Goal: Task Accomplishment & Management: Manage account settings

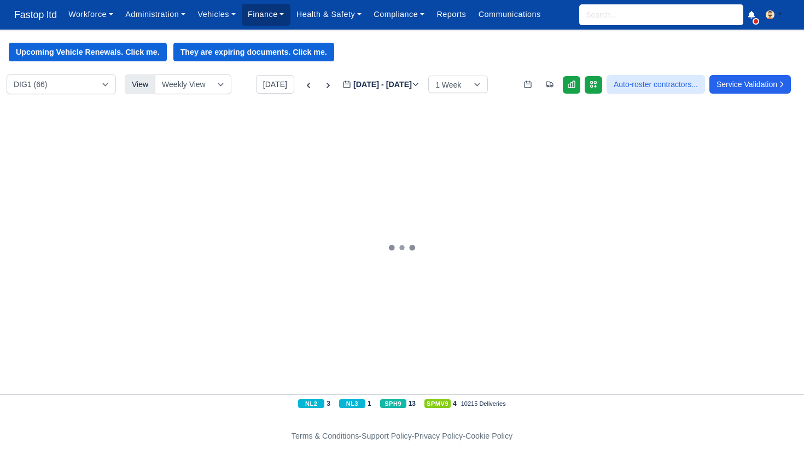
click at [263, 19] on link "Finance" at bounding box center [266, 14] width 49 height 21
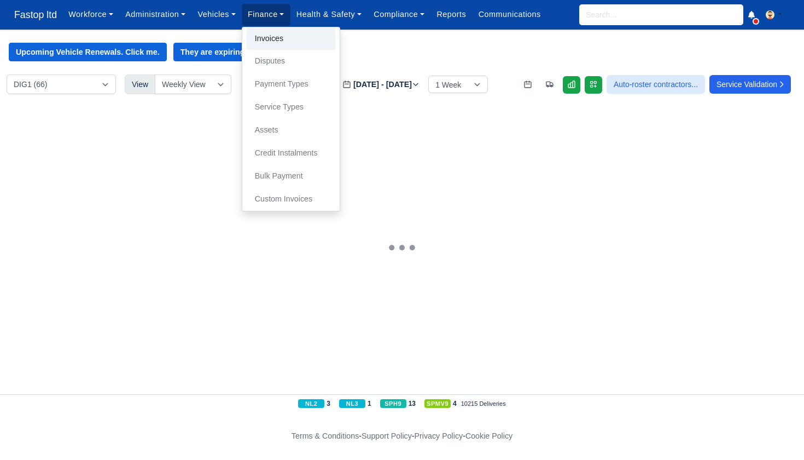
click at [273, 39] on link "Invoices" at bounding box center [291, 38] width 89 height 23
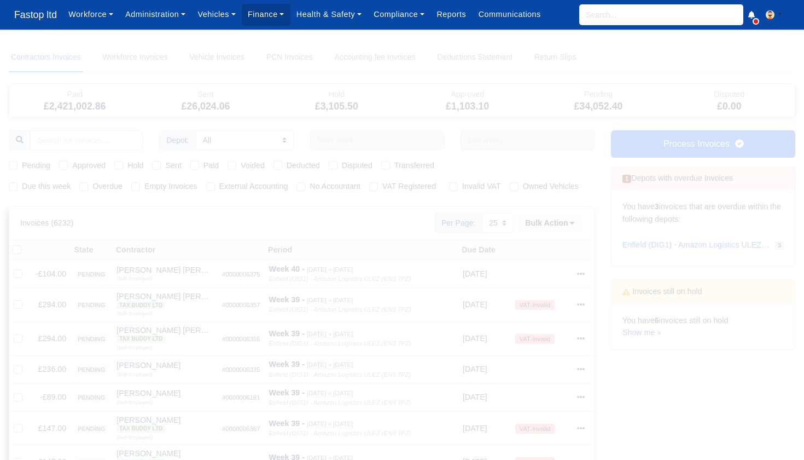
select select "25"
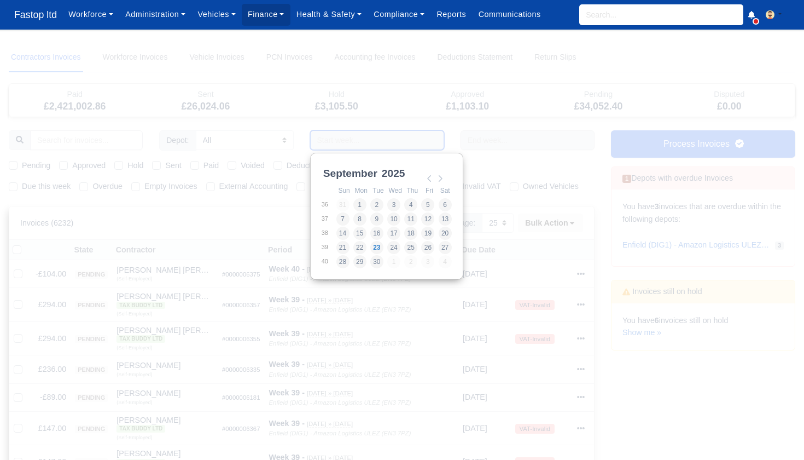
click at [339, 138] on input "Use the arrow keys to pick a date" at bounding box center [377, 140] width 134 height 20
type input "[DATE] - [DATE]"
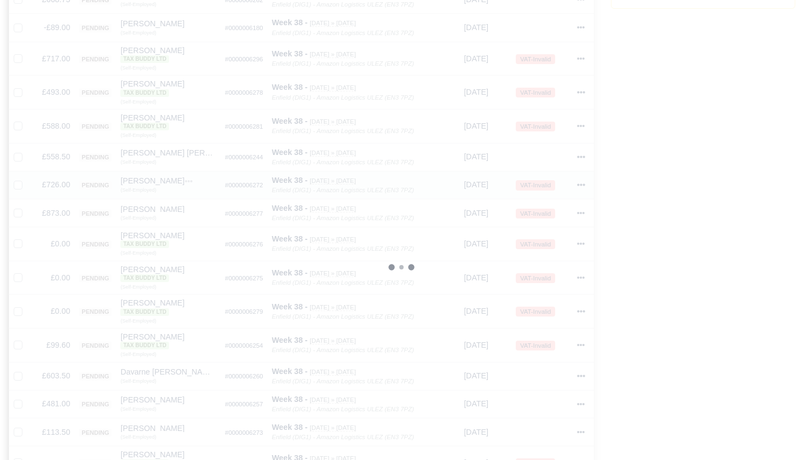
scroll to position [423, 0]
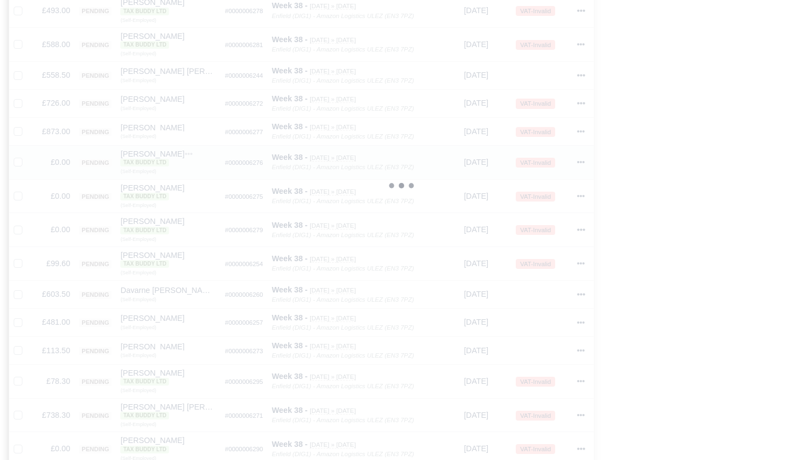
click at [27, 156] on label at bounding box center [27, 156] width 0 height 0
click at [19, 165] on input "checkbox" at bounding box center [18, 160] width 9 height 9
checkbox input "true"
drag, startPoint x: 18, startPoint y: 197, endPoint x: 25, endPoint y: 217, distance: 21.5
click at [27, 190] on label at bounding box center [27, 190] width 0 height 0
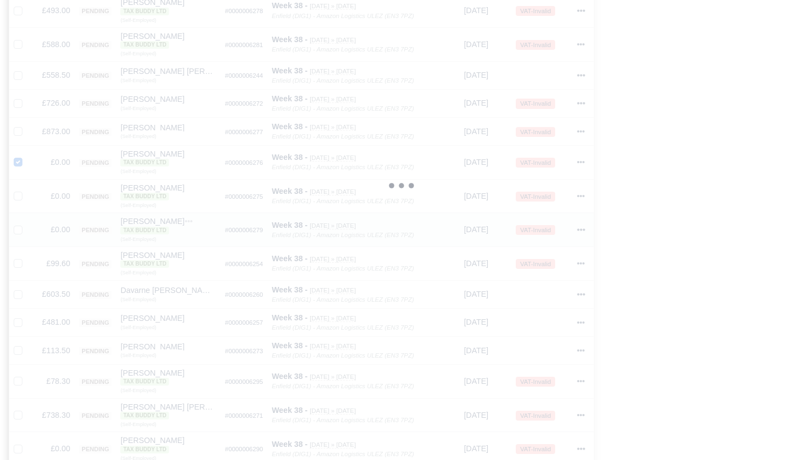
click at [18, 197] on input "checkbox" at bounding box center [18, 194] width 9 height 9
checkbox input "true"
drag, startPoint x: 19, startPoint y: 231, endPoint x: 33, endPoint y: 242, distance: 17.9
click at [27, 223] on label at bounding box center [27, 223] width 0 height 0
click at [19, 231] on input "checkbox" at bounding box center [18, 227] width 9 height 9
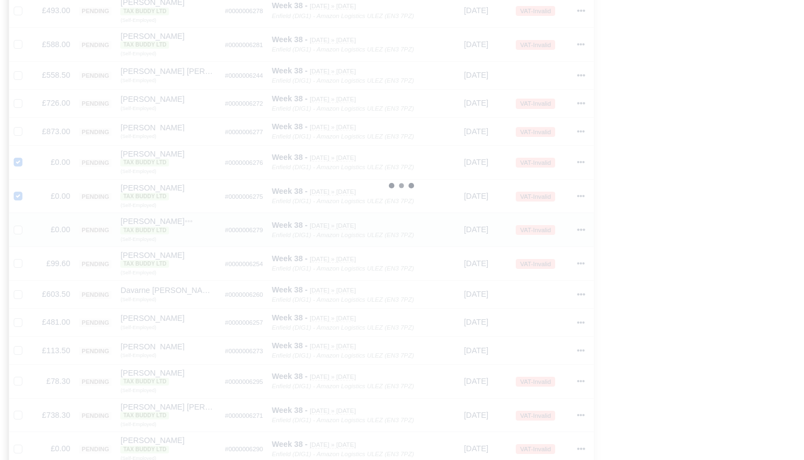
checkbox input "true"
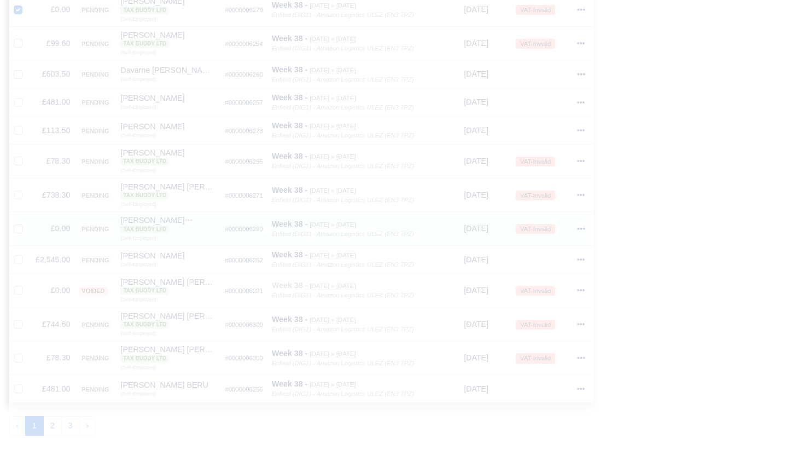
scroll to position [645, 0]
click at [27, 221] on label at bounding box center [27, 221] width 0 height 0
click at [20, 222] on input "checkbox" at bounding box center [18, 225] width 9 height 9
checkbox input "true"
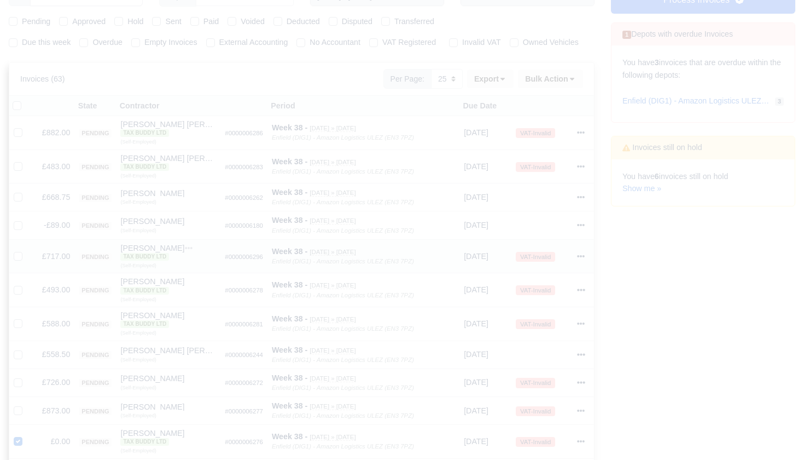
scroll to position [143, 0]
click at [570, 83] on icon at bounding box center [573, 80] width 8 height 8
click at [521, 175] on div "Void" at bounding box center [535, 166] width 97 height 17
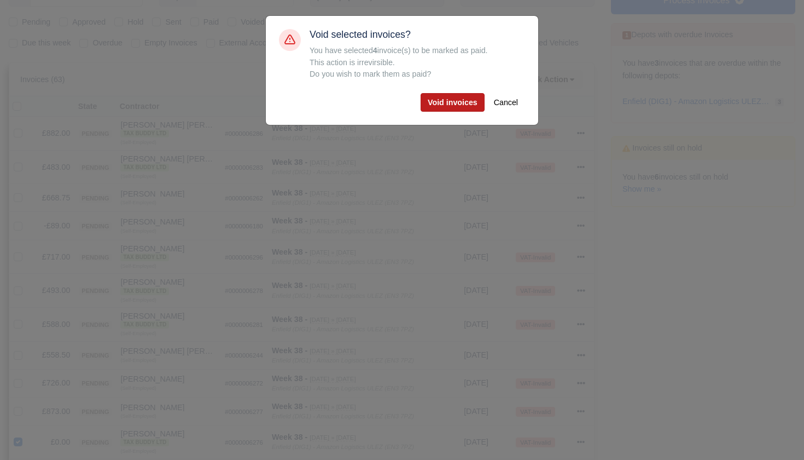
click at [440, 100] on button "Void invoices" at bounding box center [453, 102] width 64 height 19
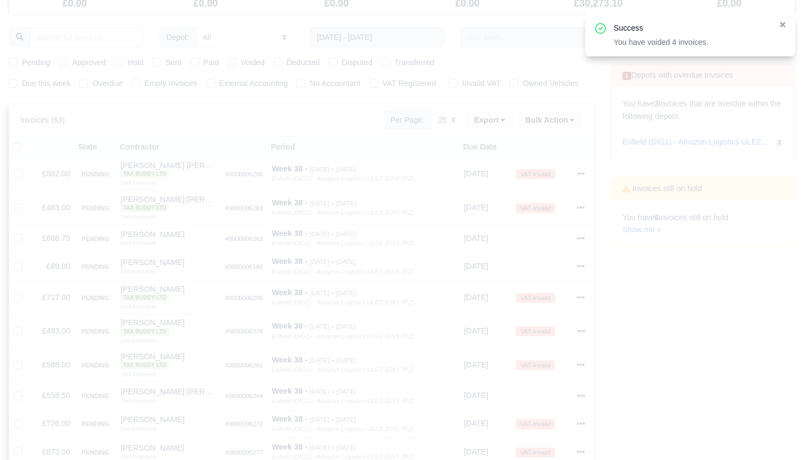
scroll to position [85, 0]
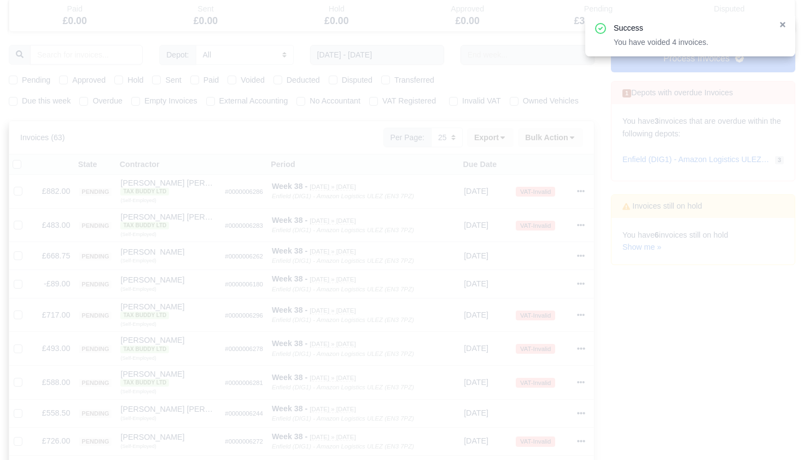
click at [22, 78] on label "Pending" at bounding box center [36, 80] width 28 height 13
click at [15, 78] on input "Pending" at bounding box center [13, 78] width 9 height 9
checkbox input "true"
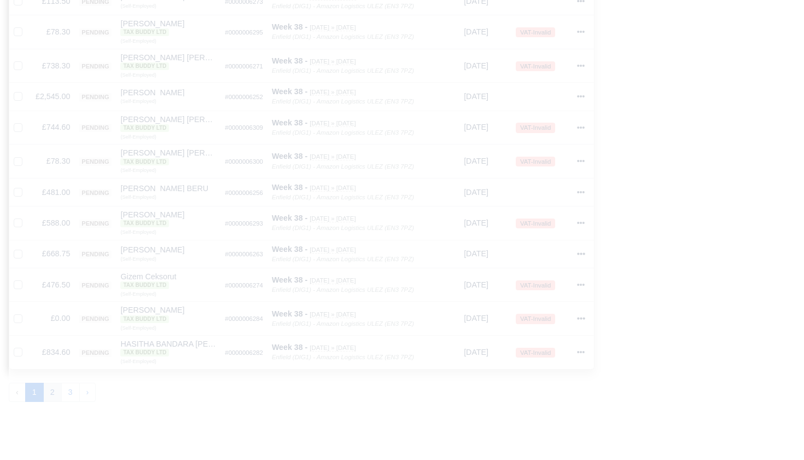
scroll to position [671, 1]
click at [54, 386] on button "2" at bounding box center [52, 392] width 19 height 20
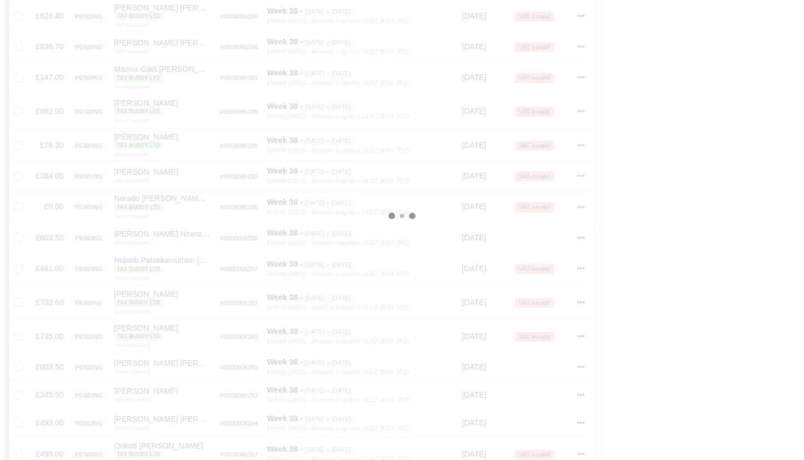
scroll to position [404, 0]
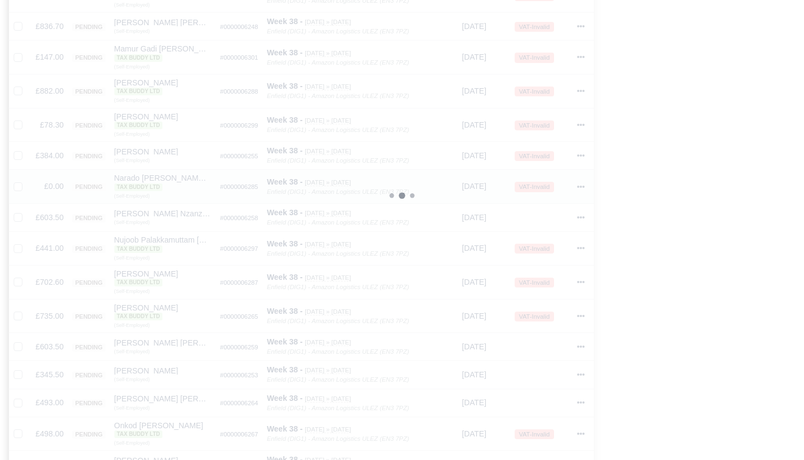
click at [583, 188] on icon at bounding box center [581, 187] width 8 height 8
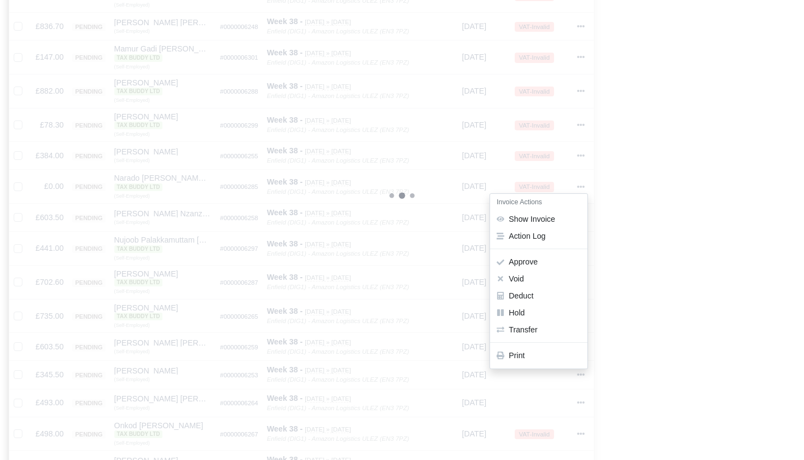
click at [530, 280] on button "Void" at bounding box center [538, 279] width 97 height 17
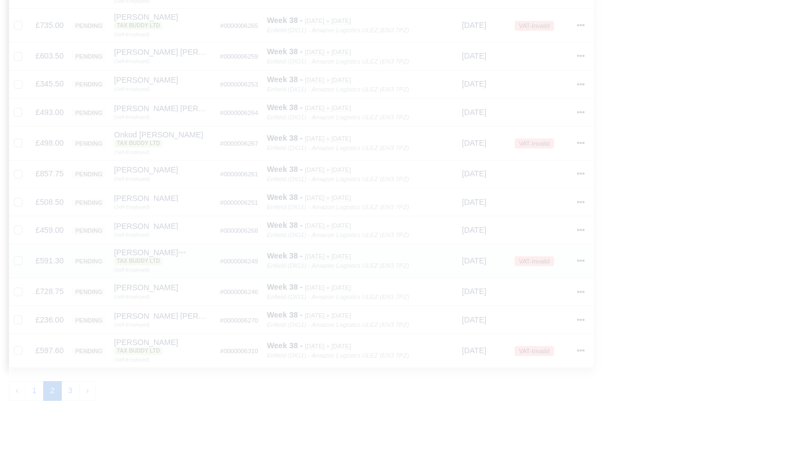
scroll to position [668, 0]
click at [71, 379] on button "3" at bounding box center [70, 384] width 19 height 20
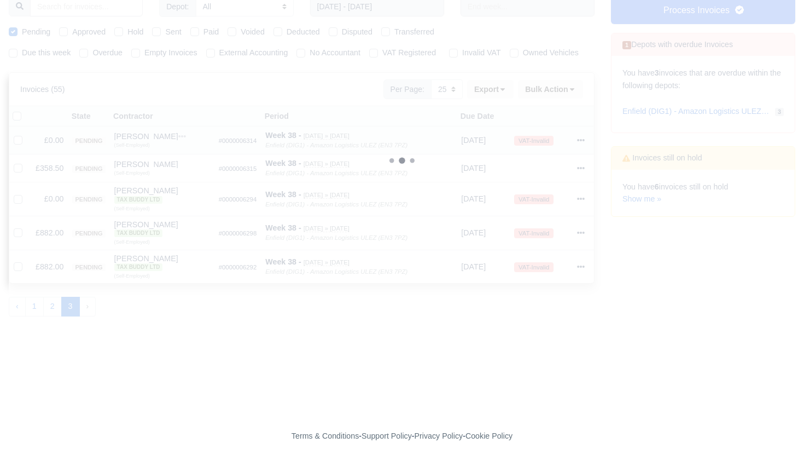
click at [27, 134] on label at bounding box center [27, 134] width 0 height 0
click at [20, 143] on input "checkbox" at bounding box center [18, 138] width 9 height 9
checkbox input "true"
click at [27, 193] on label at bounding box center [27, 193] width 0 height 0
click at [19, 201] on input "checkbox" at bounding box center [18, 197] width 9 height 9
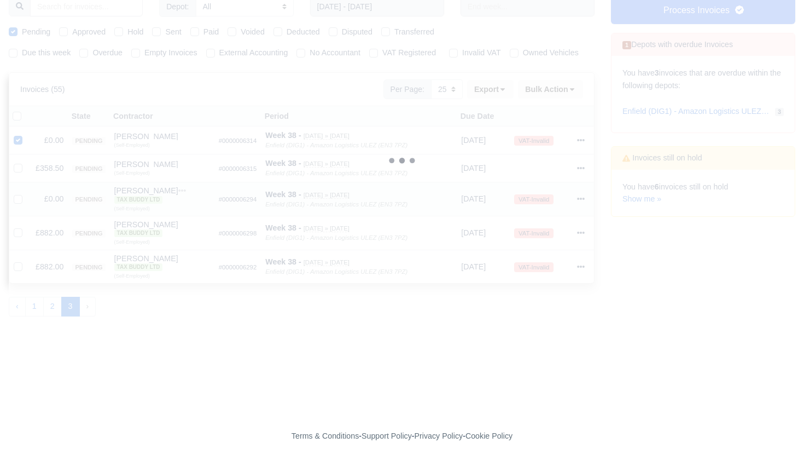
checkbox input "true"
click at [572, 93] on icon at bounding box center [573, 89] width 8 height 8
click at [535, 180] on div "Void" at bounding box center [535, 176] width 97 height 17
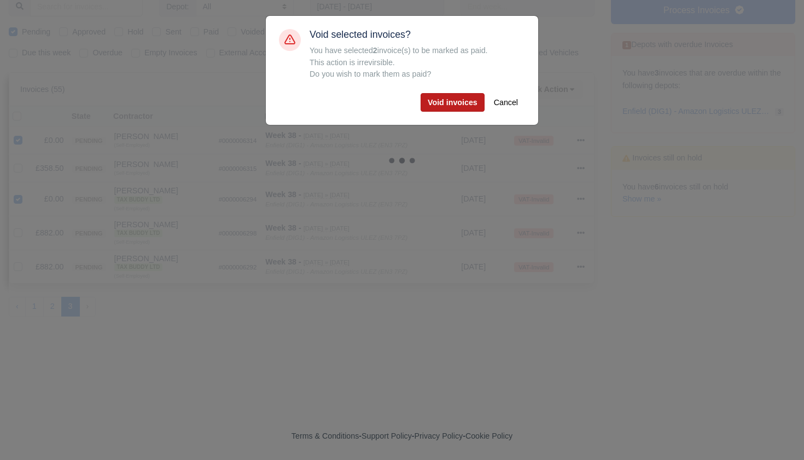
click at [444, 103] on button "Void invoices" at bounding box center [453, 102] width 64 height 19
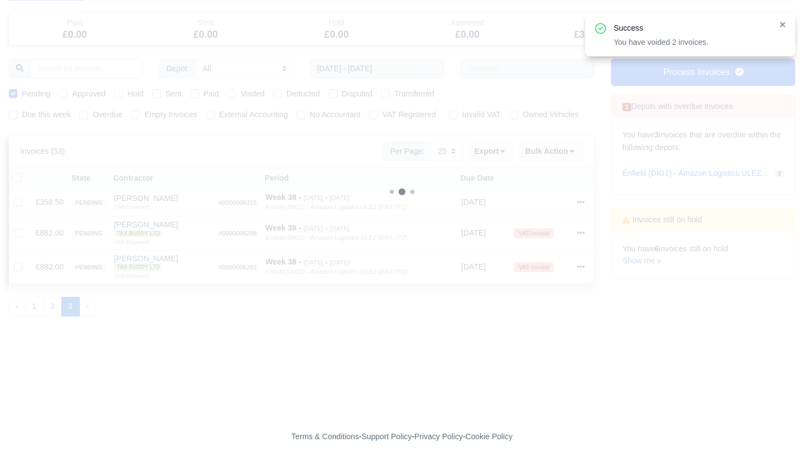
scroll to position [77, 0]
click at [56, 310] on button "2" at bounding box center [52, 307] width 19 height 20
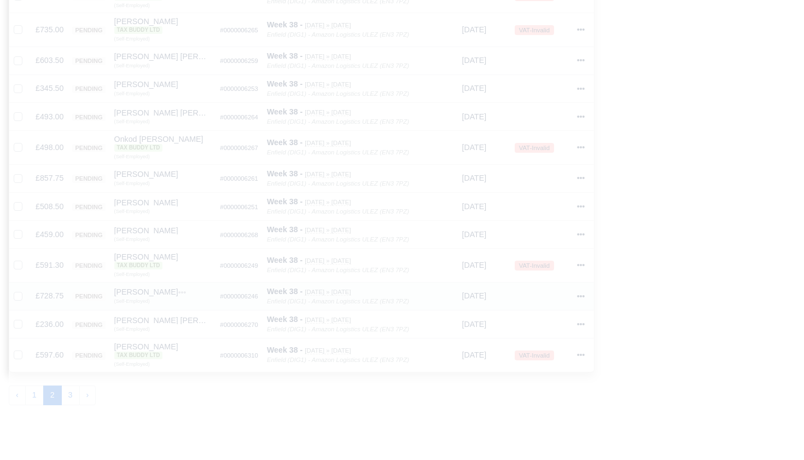
scroll to position [673, 0]
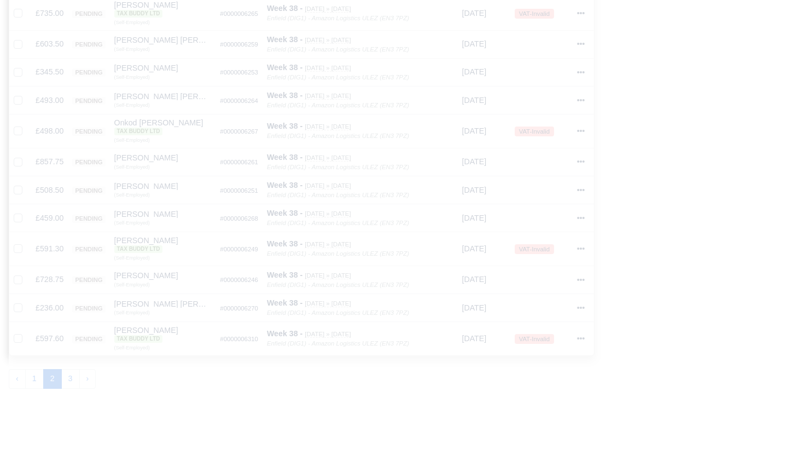
click at [39, 373] on button "1" at bounding box center [34, 379] width 19 height 20
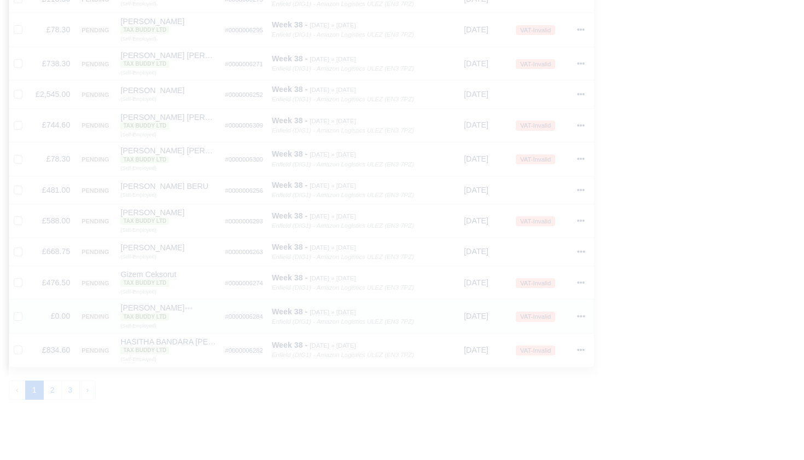
click at [582, 315] on icon at bounding box center [582, 316] width 8 height 2
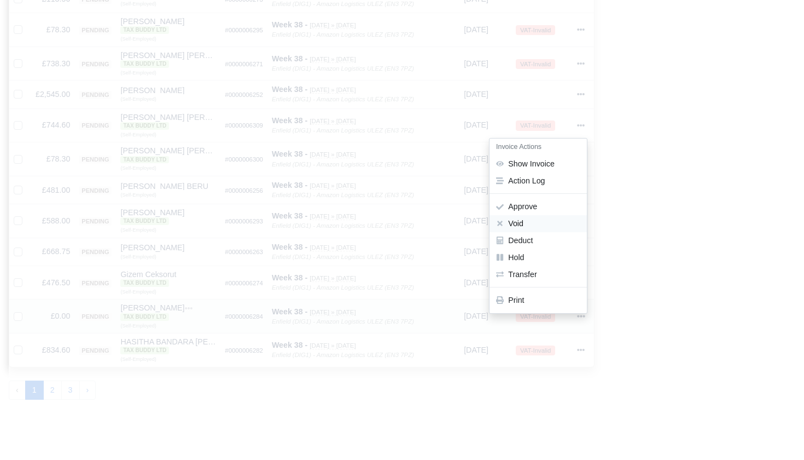
click at [534, 216] on button "Void" at bounding box center [538, 224] width 97 height 17
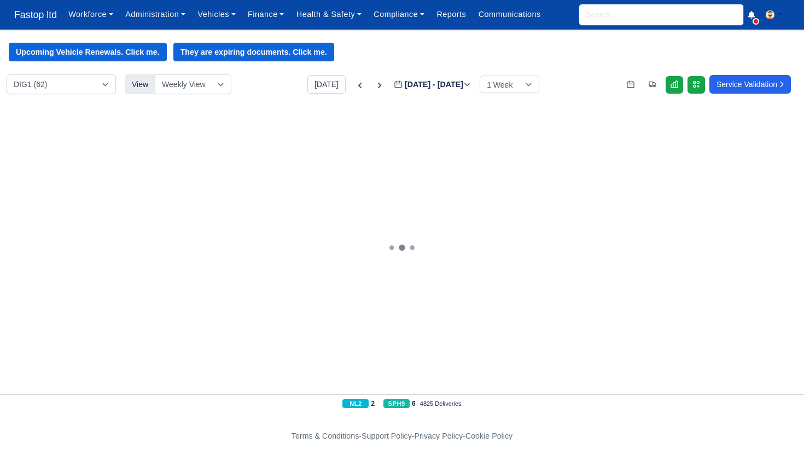
click at [596, 19] on input "search" at bounding box center [661, 14] width 164 height 21
type input "alek"
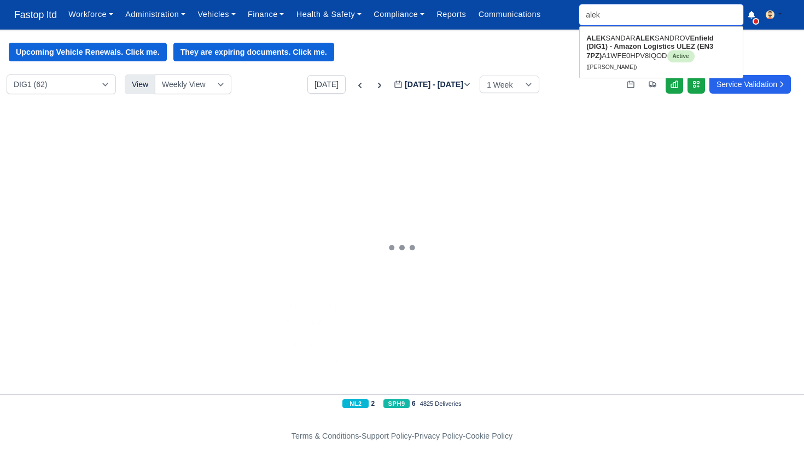
type input "alekSANDAR ALEKSANDROV"
drag, startPoint x: 614, startPoint y: 42, endPoint x: 590, endPoint y: 86, distance: 50.9
click at [614, 42] on link "ALEK SANDAR ALEK SANDROV Enfield (DIG1) - Amazon Logistics ULEZ (EN3 7PZ) A1WFE…" at bounding box center [661, 52] width 163 height 45
type input "[PERSON_NAME]"
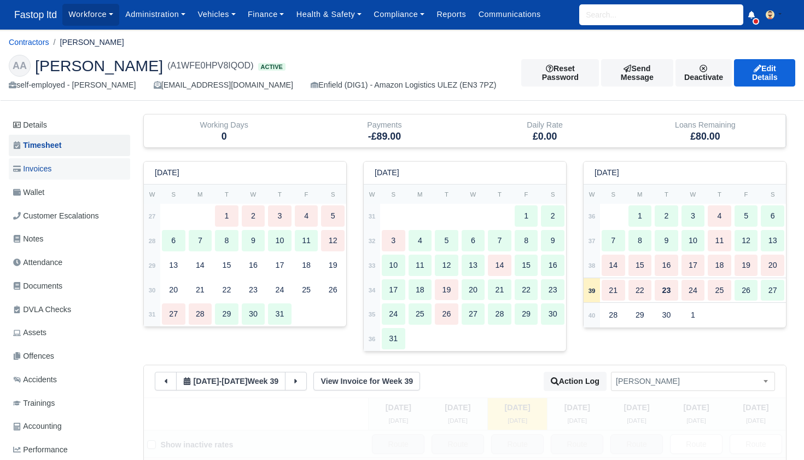
click at [44, 169] on span "Invoices" at bounding box center [32, 169] width 38 height 13
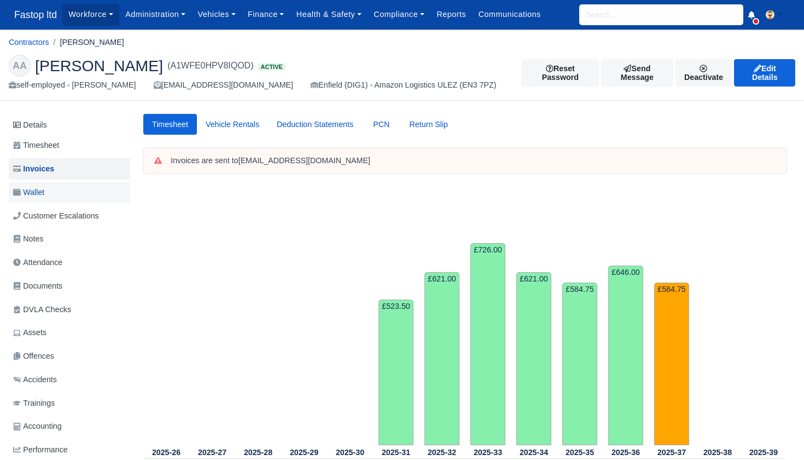
click at [41, 189] on span "Wallet" at bounding box center [28, 192] width 31 height 13
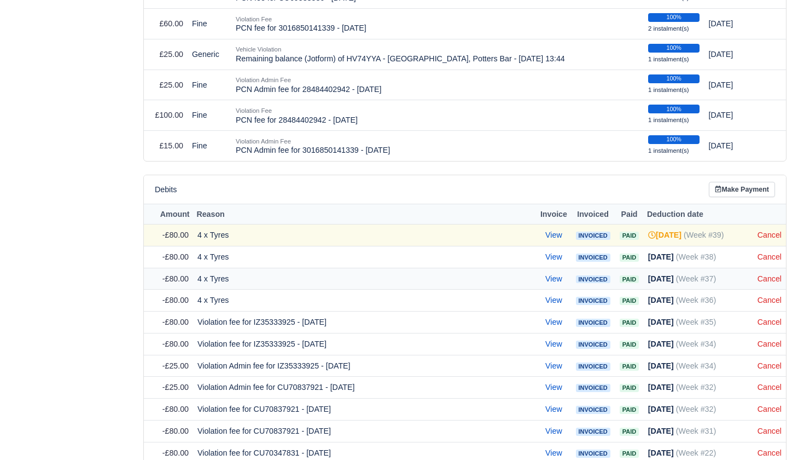
scroll to position [783, 0]
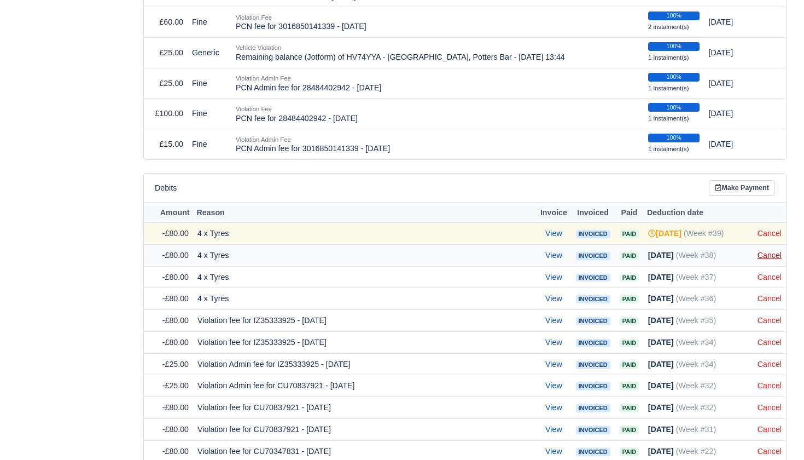
click at [769, 251] on link "Cancel" at bounding box center [770, 255] width 24 height 9
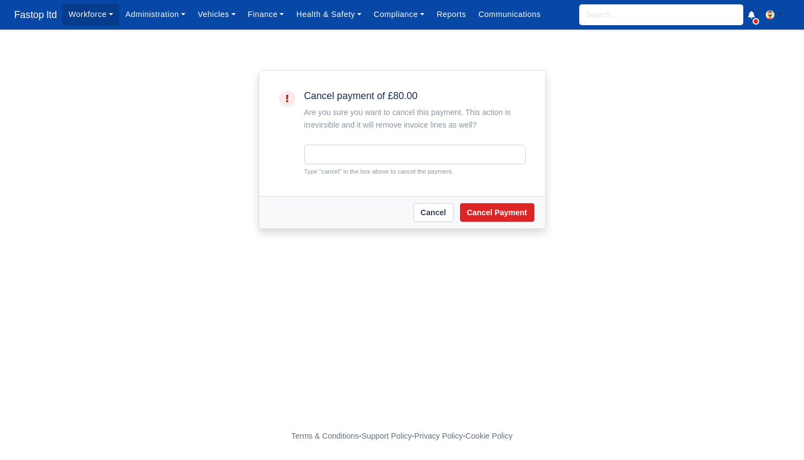
drag, startPoint x: 344, startPoint y: 143, endPoint x: 341, endPoint y: 153, distance: 10.4
click at [341, 153] on div "Cancel payment of £80.00 Are you sure you want to cancel this payment. This act…" at bounding box center [415, 133] width 222 height 86
click at [341, 153] on input "text" at bounding box center [415, 154] width 222 height 20
type input "cancel"
click at [497, 212] on button "Cancel Payment" at bounding box center [497, 212] width 74 height 19
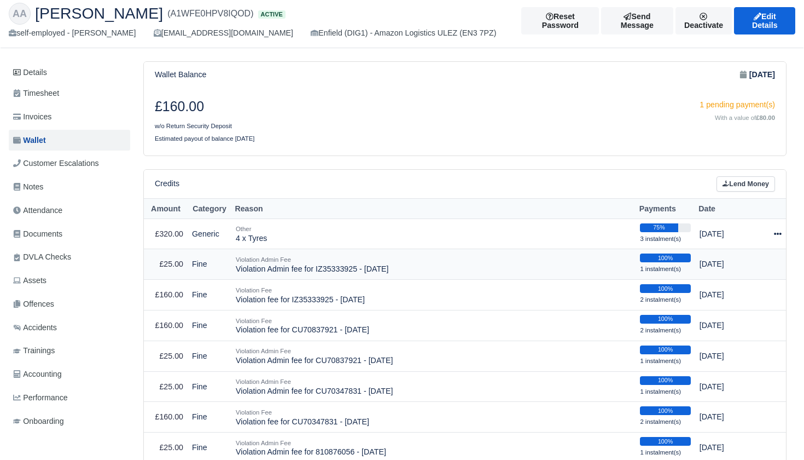
scroll to position [77, 0]
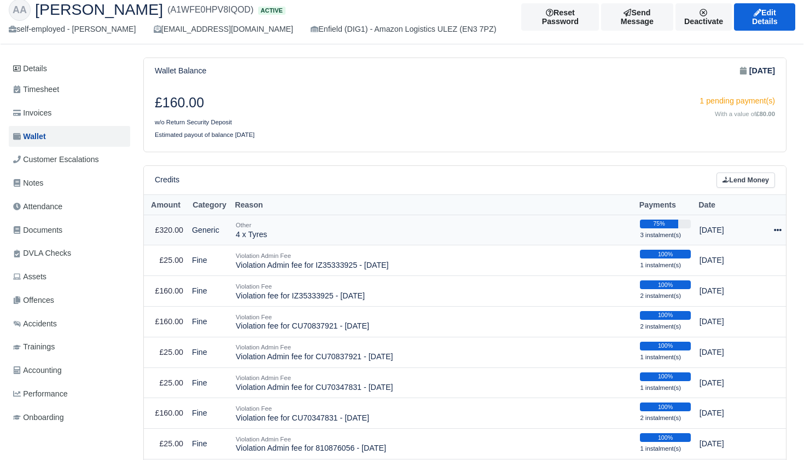
click at [778, 229] on icon at bounding box center [778, 230] width 8 height 2
drag, startPoint x: 747, startPoint y: 256, endPoint x: 739, endPoint y: 257, distance: 8.9
click at [747, 256] on button "Make Payment" at bounding box center [733, 262] width 97 height 17
select select "2290"
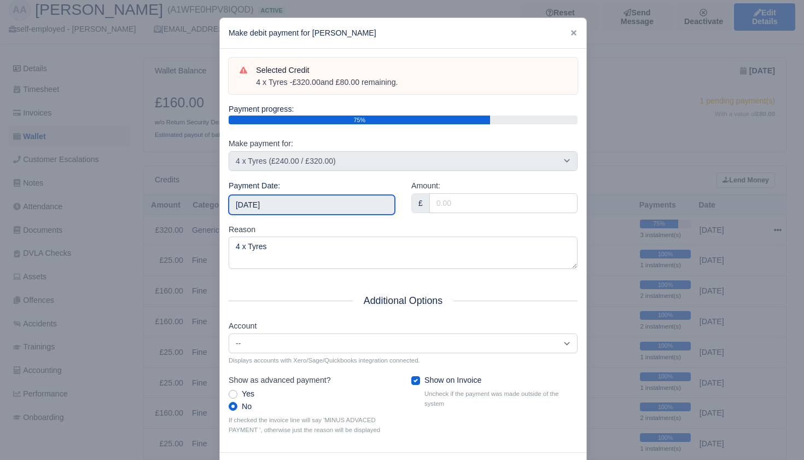
click at [306, 201] on input "2025-09-27" at bounding box center [312, 205] width 166 height 20
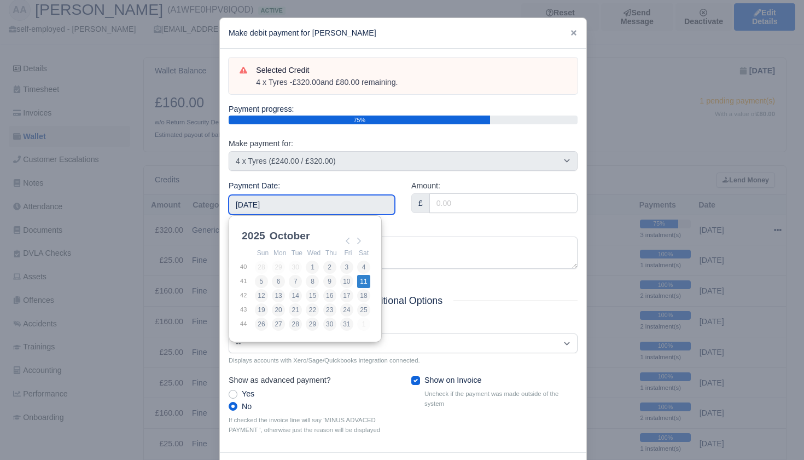
drag, startPoint x: 361, startPoint y: 239, endPoint x: 358, endPoint y: 279, distance: 40.0
type input "2025-10-03"
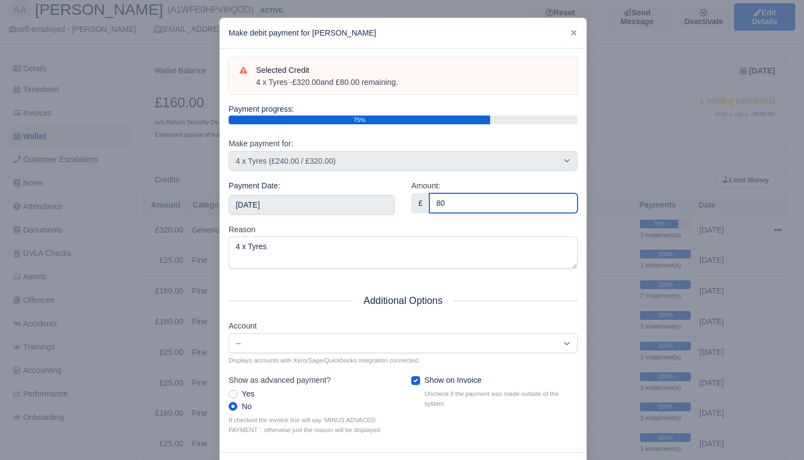
type input "80"
click at [372, 223] on div "Reason 4 x Tyres" at bounding box center [403, 246] width 349 height 46
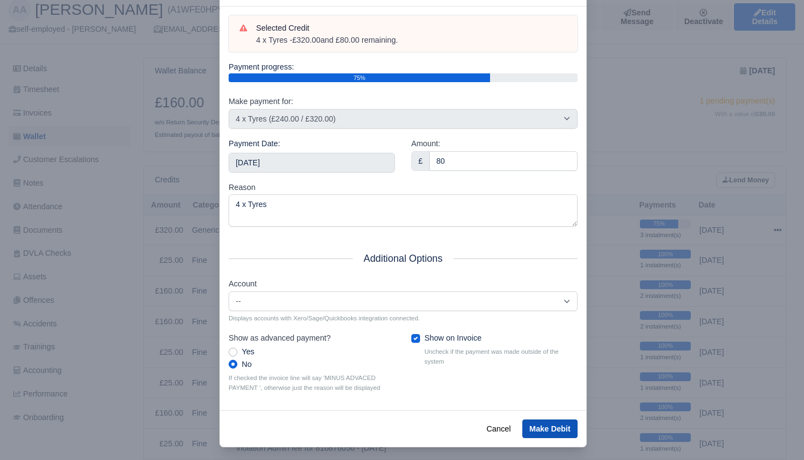
scroll to position [42, 0]
click at [545, 424] on button "Make Debit" at bounding box center [550, 429] width 55 height 19
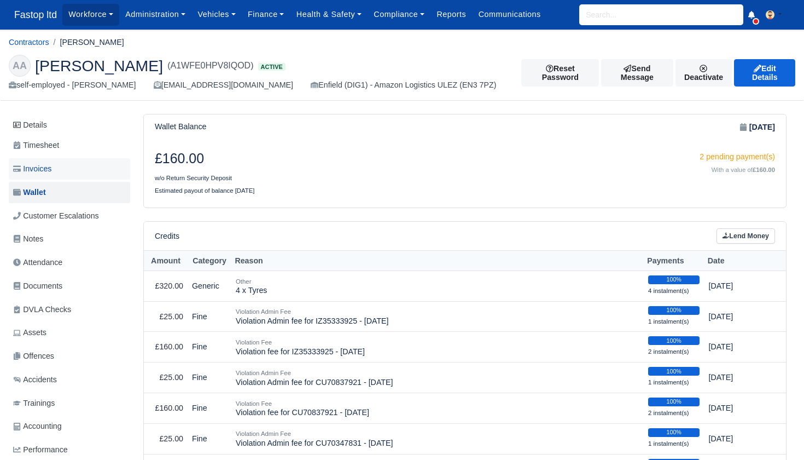
click at [44, 167] on span "Invoices" at bounding box center [32, 169] width 38 height 13
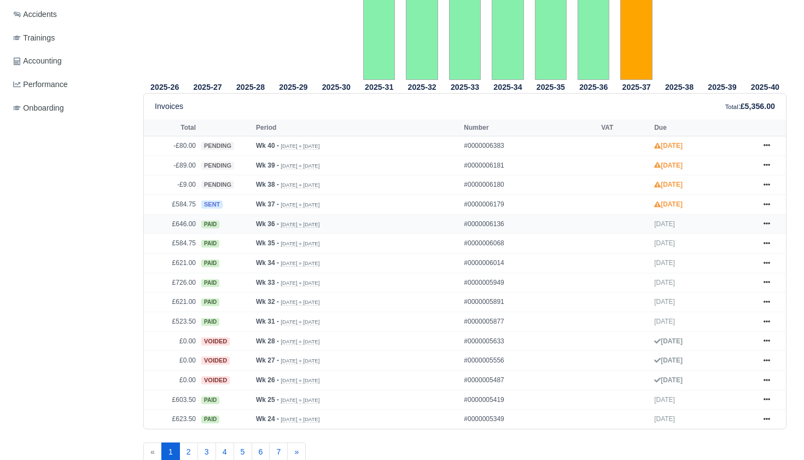
scroll to position [366, 0]
click at [767, 189] on icon at bounding box center [767, 185] width 7 height 7
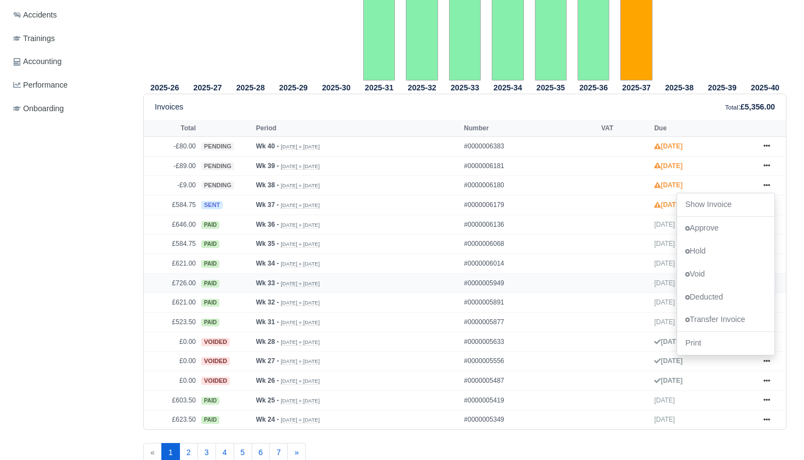
scroll to position [364, 1]
click at [714, 286] on link "Void" at bounding box center [725, 274] width 97 height 23
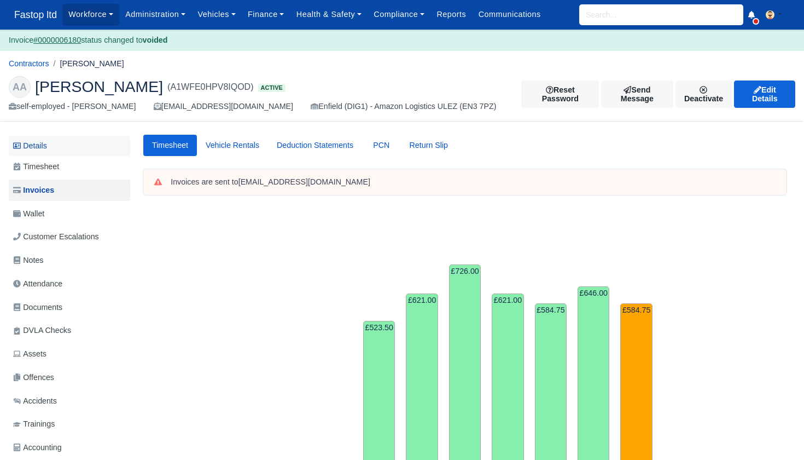
click at [45, 148] on link "Details" at bounding box center [69, 146] width 121 height 20
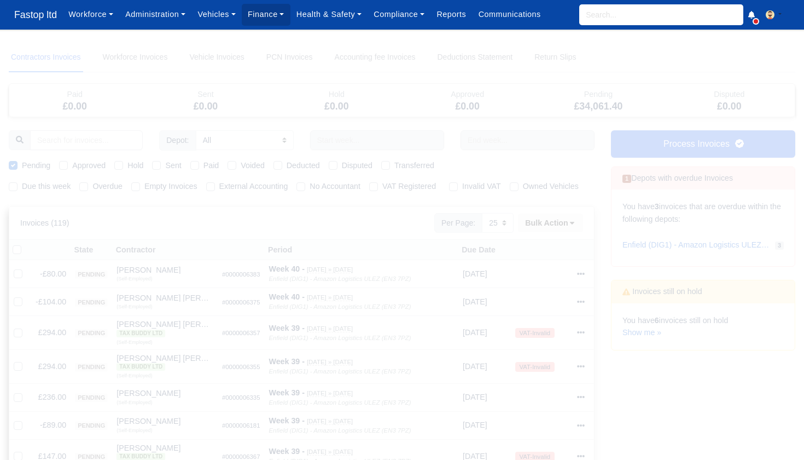
select select "25"
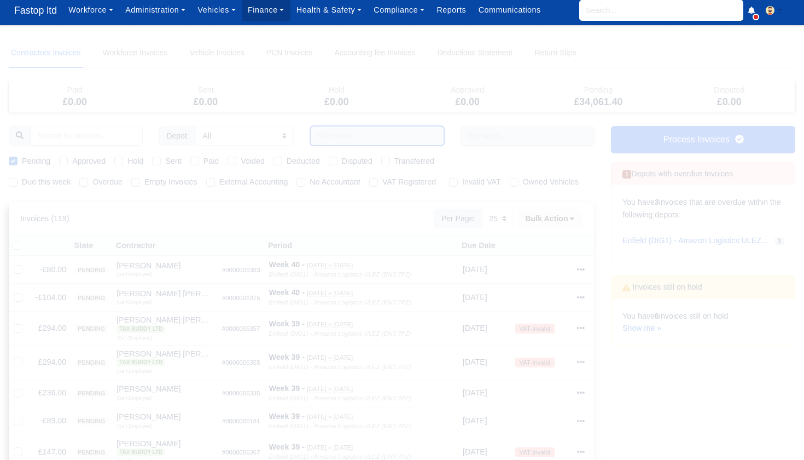
scroll to position [4, 1]
click at [358, 142] on input "text" at bounding box center [377, 136] width 134 height 20
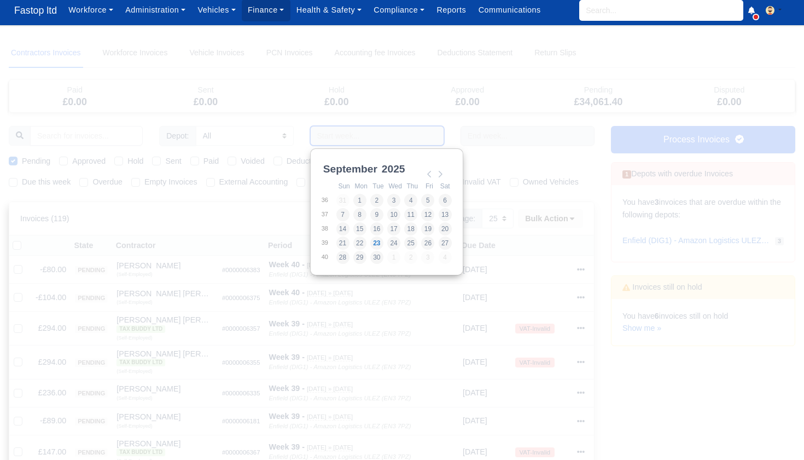
scroll to position [4, 0]
type input "[DATE] - [DATE]"
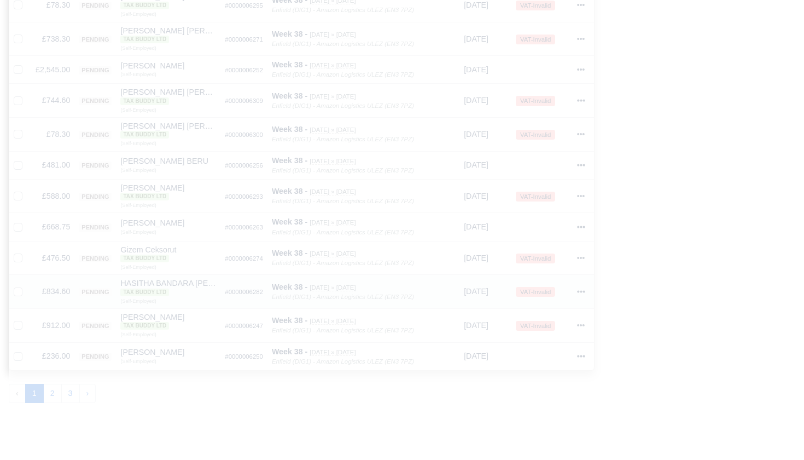
scroll to position [673, 0]
click at [59, 381] on button "2" at bounding box center [52, 391] width 19 height 20
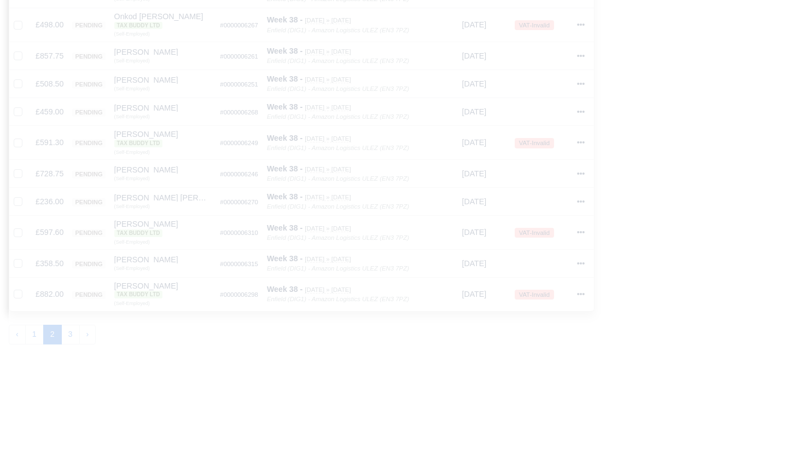
scroll to position [732, 0]
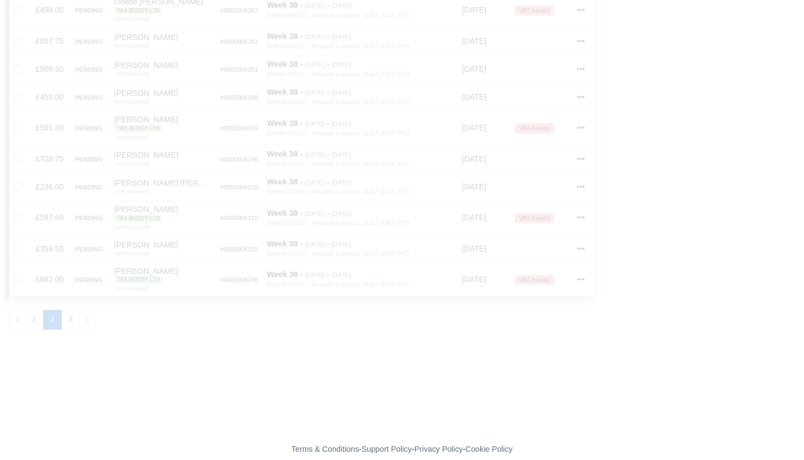
click at [69, 311] on button "3" at bounding box center [70, 320] width 19 height 20
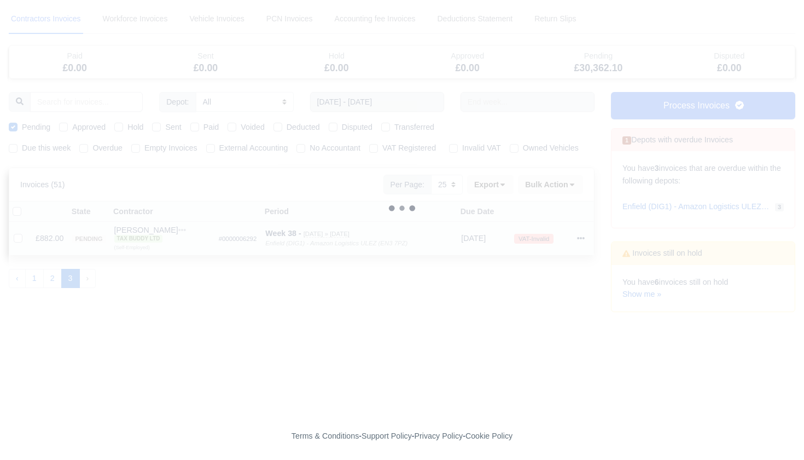
scroll to position [31, 0]
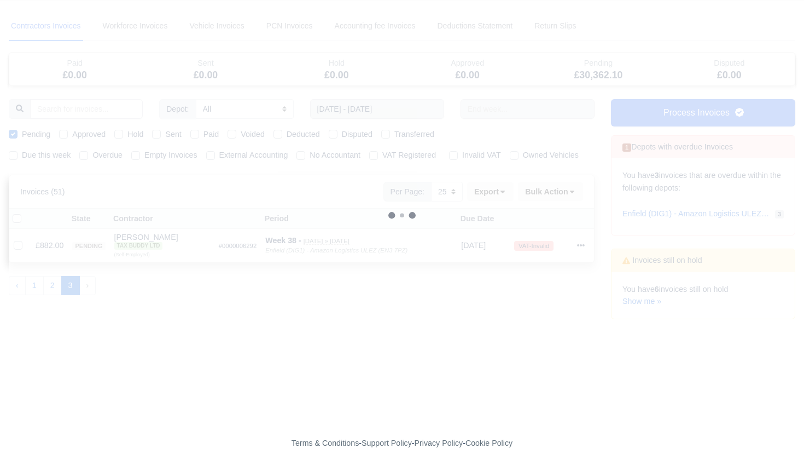
click at [51, 295] on button "2" at bounding box center [52, 286] width 19 height 20
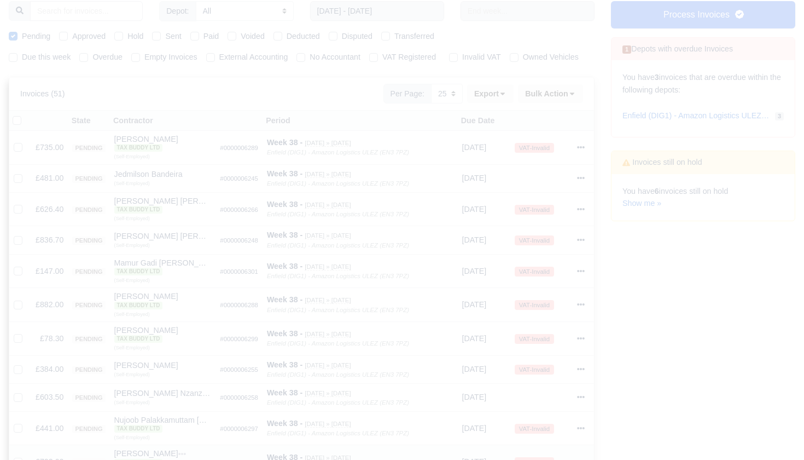
scroll to position [129, 0]
